Goal: Go to known website: Access a specific website the user already knows

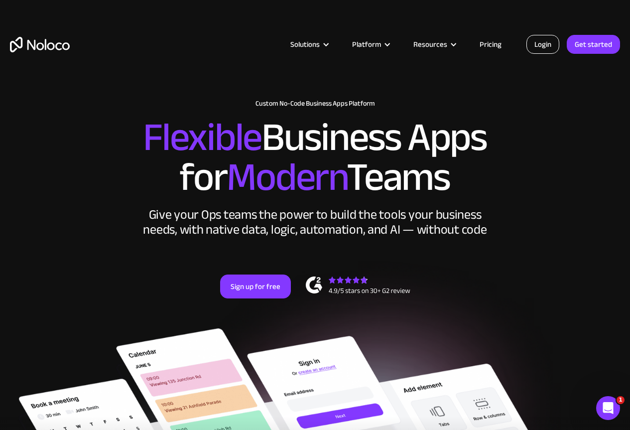
click at [552, 41] on link "Login" at bounding box center [542, 44] width 33 height 19
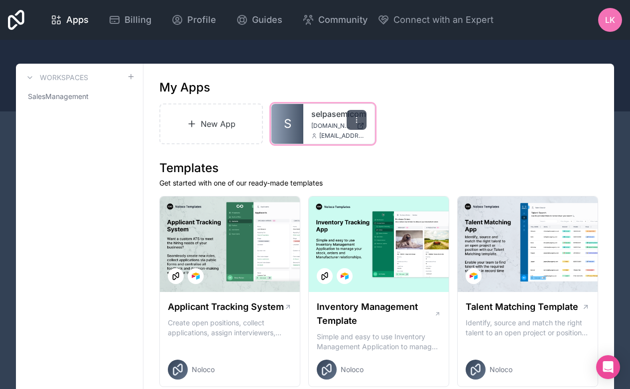
click at [356, 118] on icon at bounding box center [356, 117] width 0 height 0
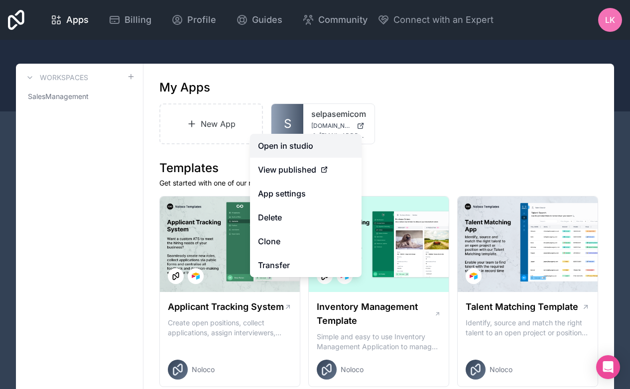
click at [287, 149] on link "Open in studio" at bounding box center [306, 146] width 112 height 24
